Goal: Task Accomplishment & Management: Use online tool/utility

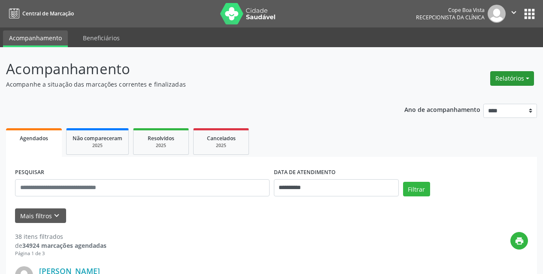
click at [510, 81] on button "Relatórios" at bounding box center [512, 78] width 44 height 15
click at [483, 95] on link "Agendamentos" at bounding box center [488, 97] width 92 height 12
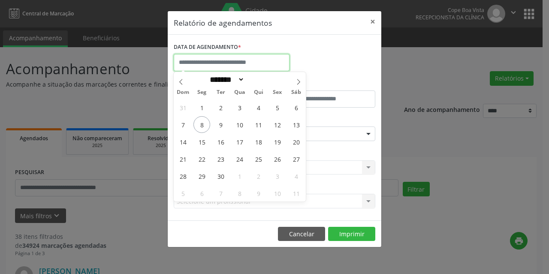
click at [210, 64] on input "text" at bounding box center [232, 62] width 116 height 17
click at [221, 127] on span "9" at bounding box center [220, 124] width 17 height 17
type input "**********"
click at [221, 127] on span "9" at bounding box center [220, 124] width 17 height 17
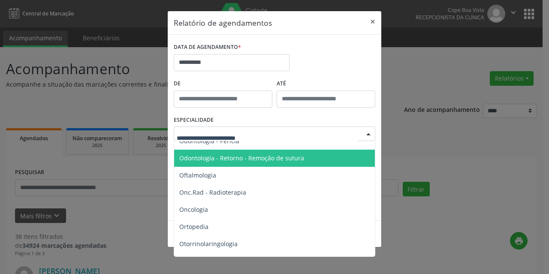
scroll to position [1115, 0]
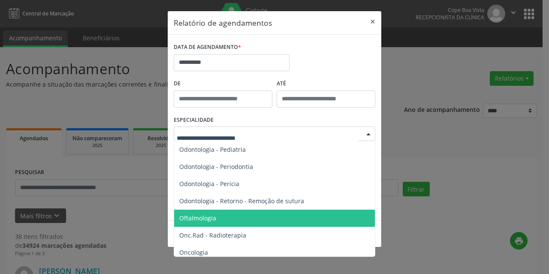
click at [208, 213] on span "Oftalmologia" at bounding box center [275, 218] width 202 height 17
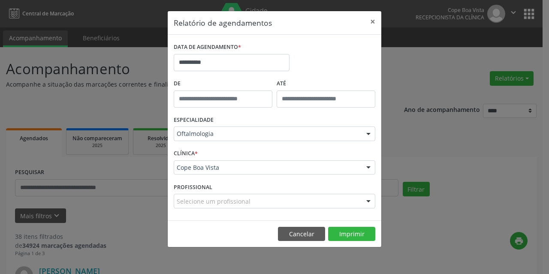
click at [348, 224] on footer "Cancelar Imprimir" at bounding box center [275, 233] width 214 height 27
click at [347, 227] on button "Imprimir" at bounding box center [351, 234] width 47 height 15
